Goal: Information Seeking & Learning: Learn about a topic

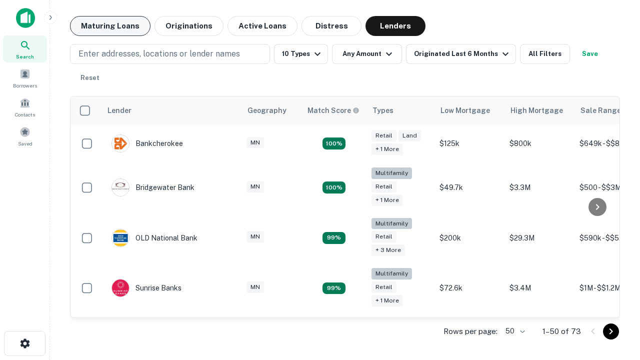
click at [110, 26] on button "Maturing Loans" at bounding box center [110, 26] width 80 height 20
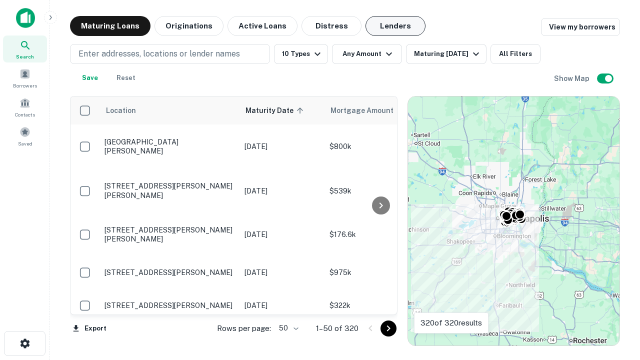
click at [395, 26] on button "Lenders" at bounding box center [395, 26] width 60 height 20
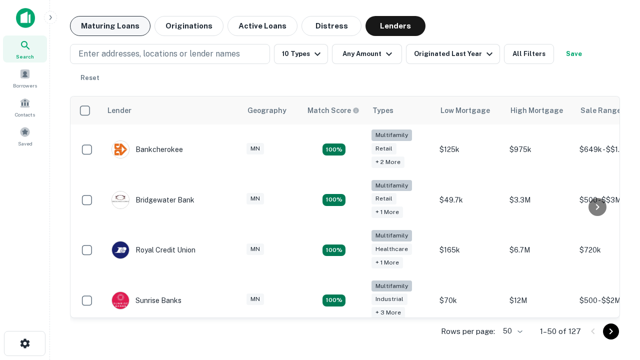
click at [110, 26] on button "Maturing Loans" at bounding box center [110, 26] width 80 height 20
